Goal: Find contact information: Find contact information

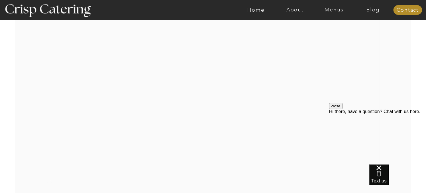
scroll to position [1168, 0]
click at [408, 12] on nav "Contact" at bounding box center [407, 10] width 29 height 6
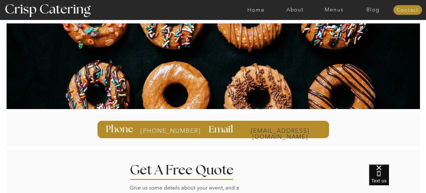
click at [291, 131] on p "[EMAIL_ADDRESS][DOMAIN_NAME]" at bounding box center [280, 129] width 81 height 5
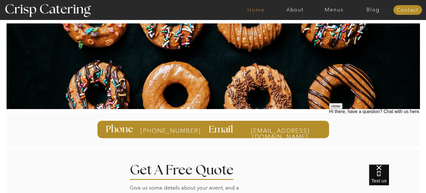
click at [256, 11] on nav "Home" at bounding box center [255, 10] width 39 height 6
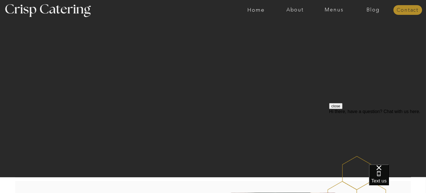
click at [405, 11] on nav "Contact" at bounding box center [407, 10] width 29 height 6
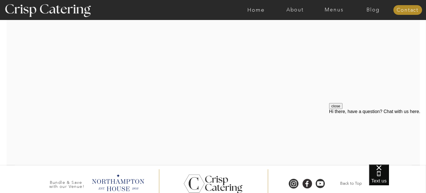
scroll to position [202, 0]
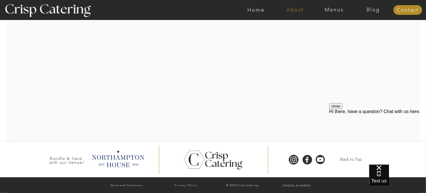
click at [294, 10] on nav "About" at bounding box center [295, 10] width 39 height 6
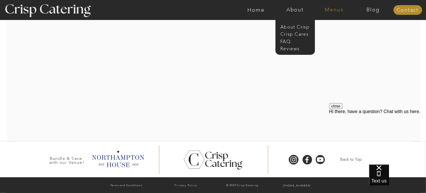
click at [334, 11] on nav "Menus" at bounding box center [334, 10] width 39 height 6
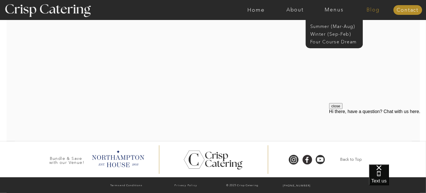
click at [372, 12] on nav "Blog" at bounding box center [373, 10] width 39 height 6
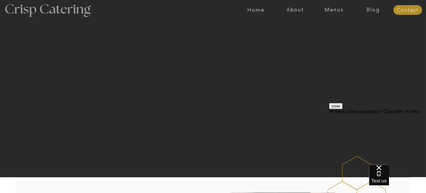
click at [70, 9] on div at bounding box center [47, 10] width 105 height 54
click at [337, 10] on nav "Menus" at bounding box center [334, 10] width 39 height 6
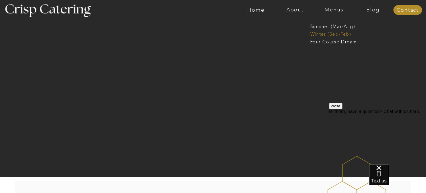
click at [340, 34] on nav "Winter (Sep-Feb)" at bounding box center [333, 33] width 47 height 5
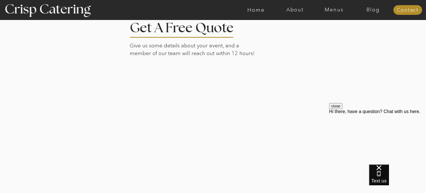
scroll to position [1370, 0]
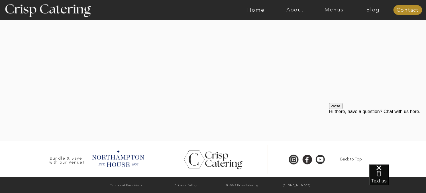
click at [375, 114] on div "Hi there, have a question? Chat with us here." at bounding box center [377, 111] width 97 height 5
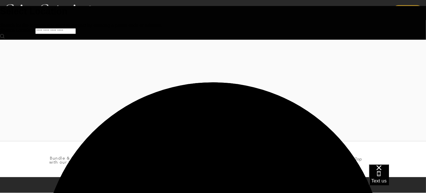
scroll to position [0, 0]
